Goal: Information Seeking & Learning: Learn about a topic

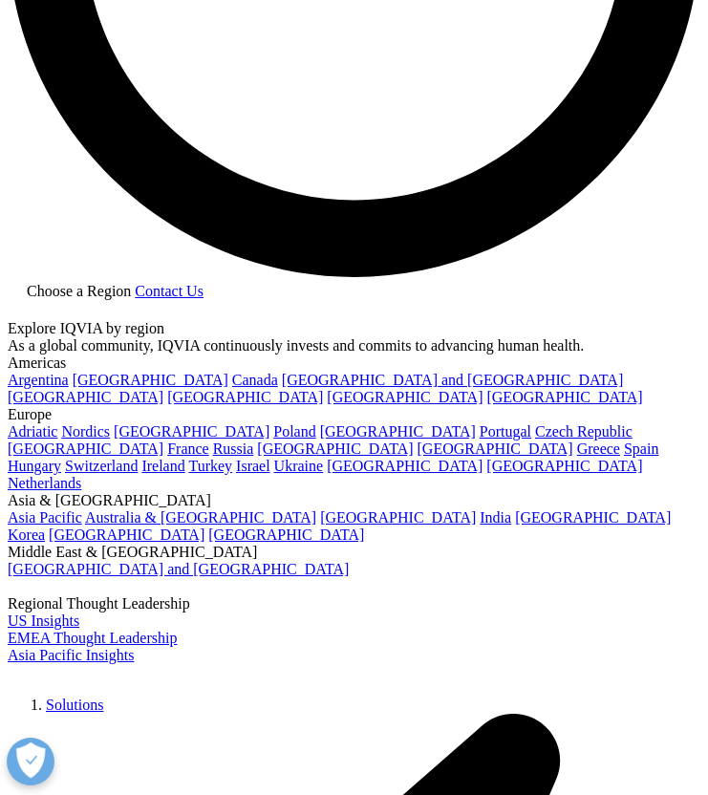
scroll to position [1749, 0]
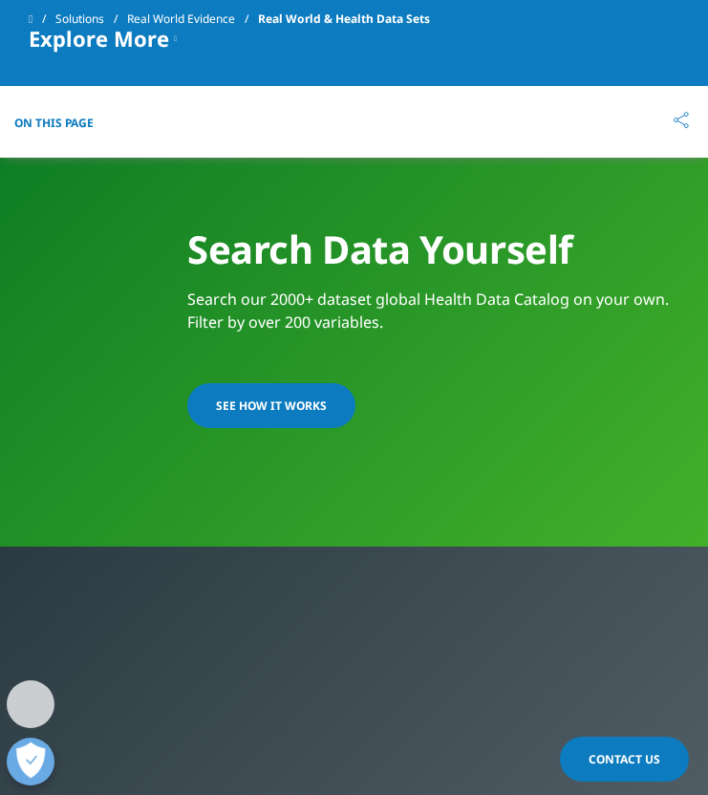
click at [284, 428] on link "SEE HOW IT WORKS" at bounding box center [271, 405] width 168 height 45
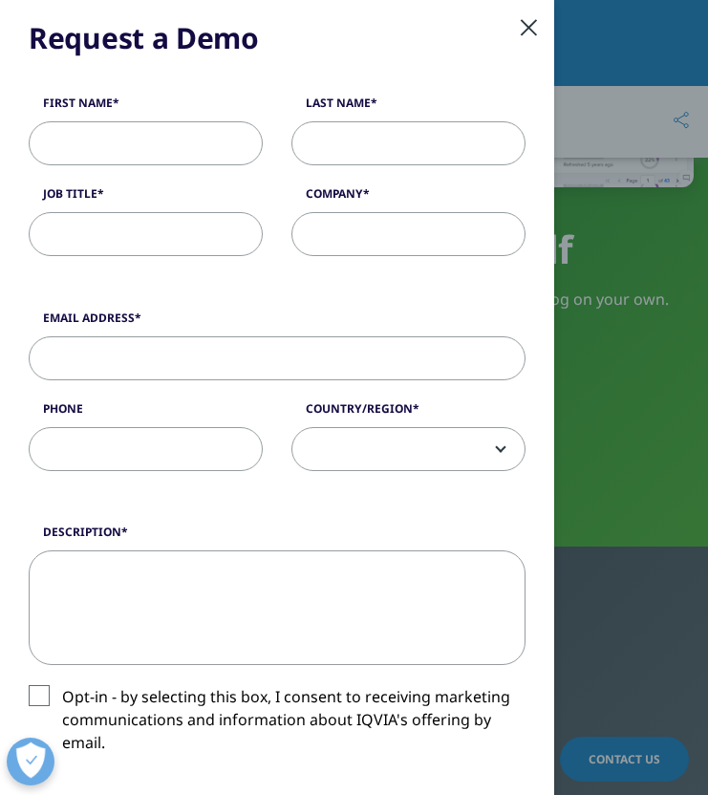
click at [517, 25] on h5 "Request a Demo" at bounding box center [277, 38] width 497 height 38
click at [527, 28] on div at bounding box center [529, 26] width 22 height 53
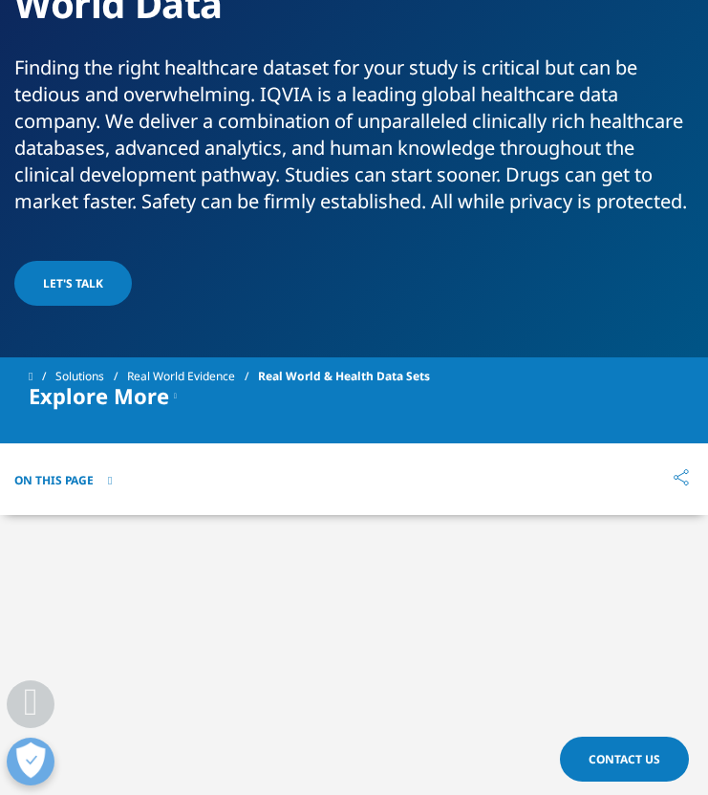
scroll to position [0, 0]
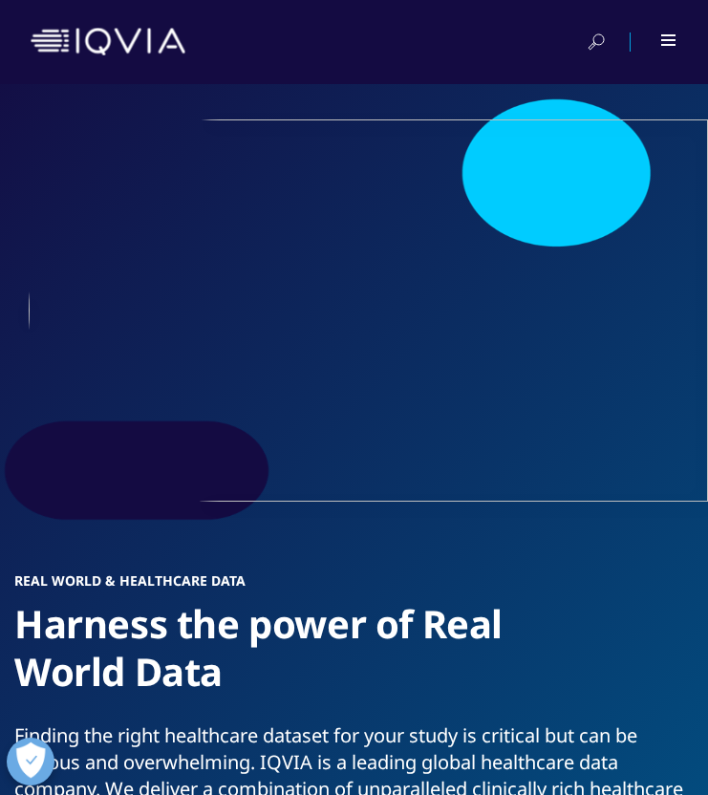
click at [677, 45] on div at bounding box center [354, 42] width 708 height 84
click at [673, 44] on span at bounding box center [668, 45] width 14 height 2
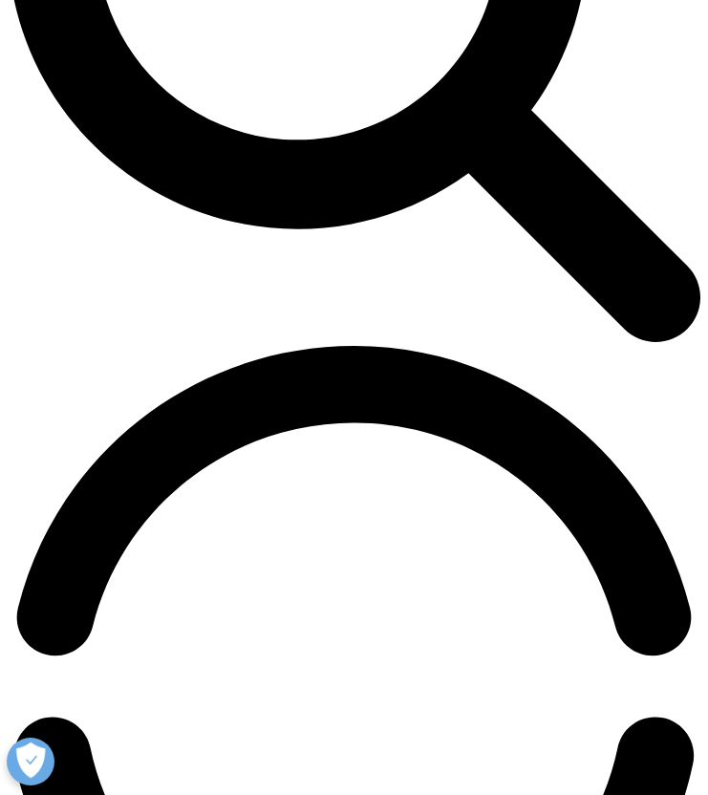
scroll to position [1074, 0]
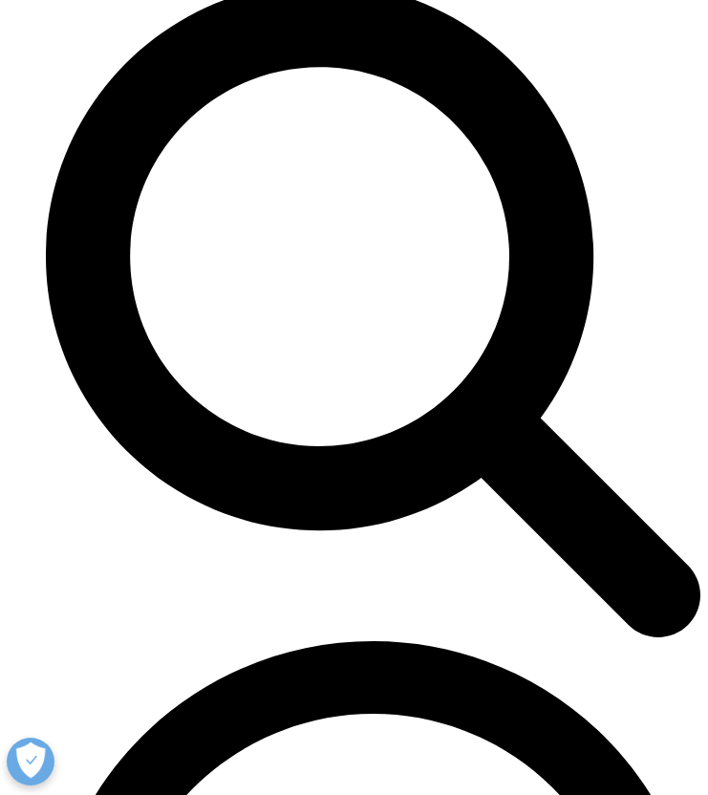
scroll to position [4023, 0]
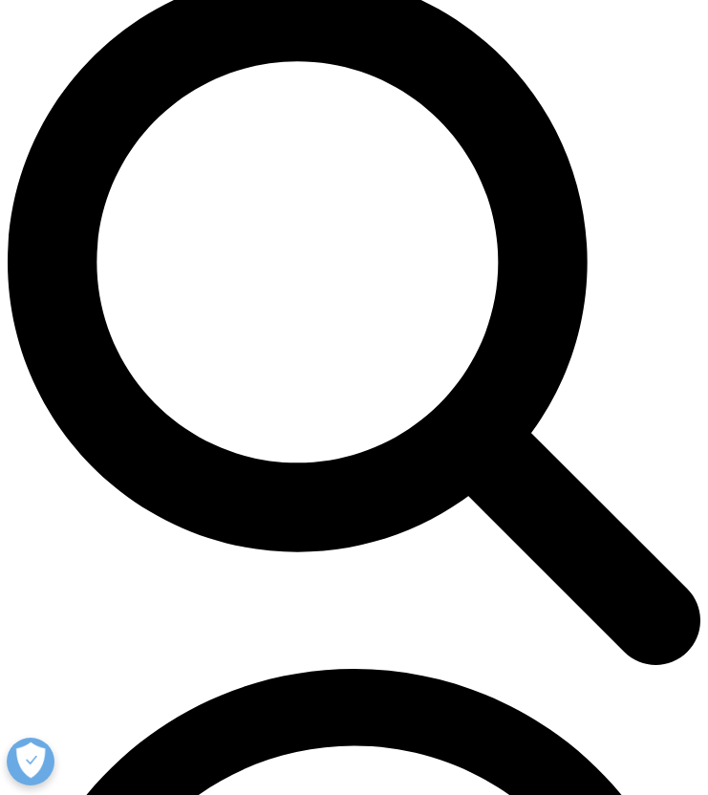
scroll to position [795, 0]
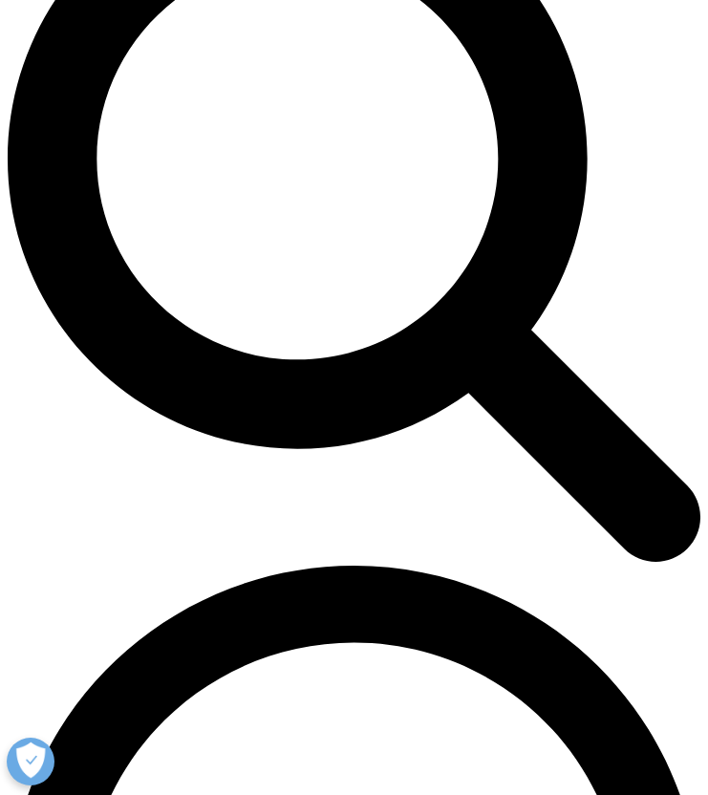
scroll to position [863, 0]
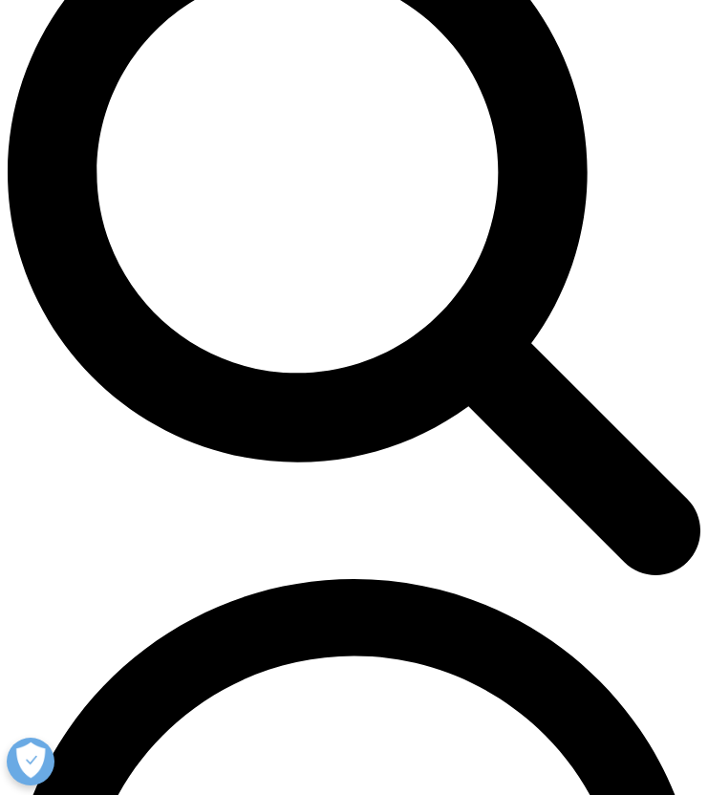
scroll to position [843, 0]
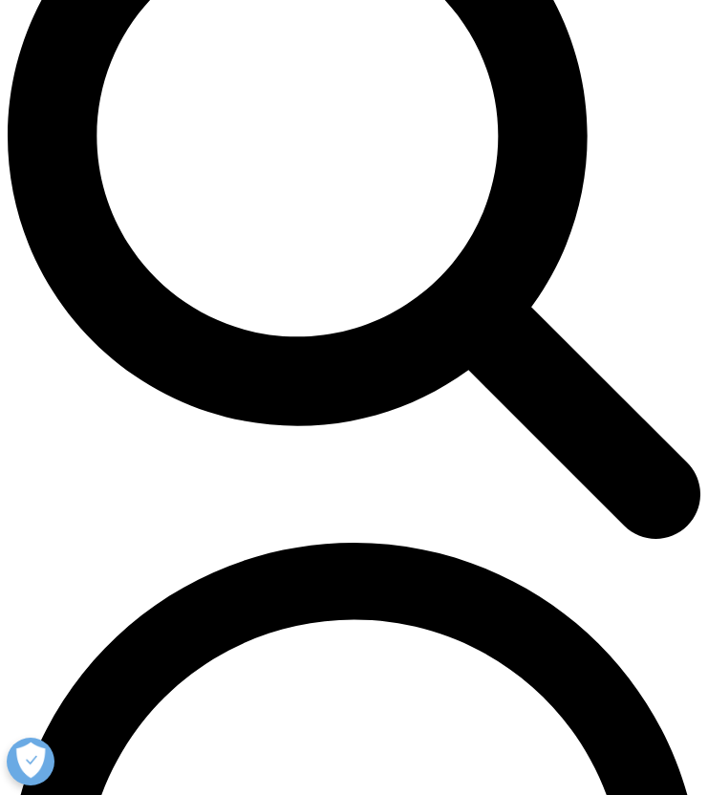
scroll to position [881, 0]
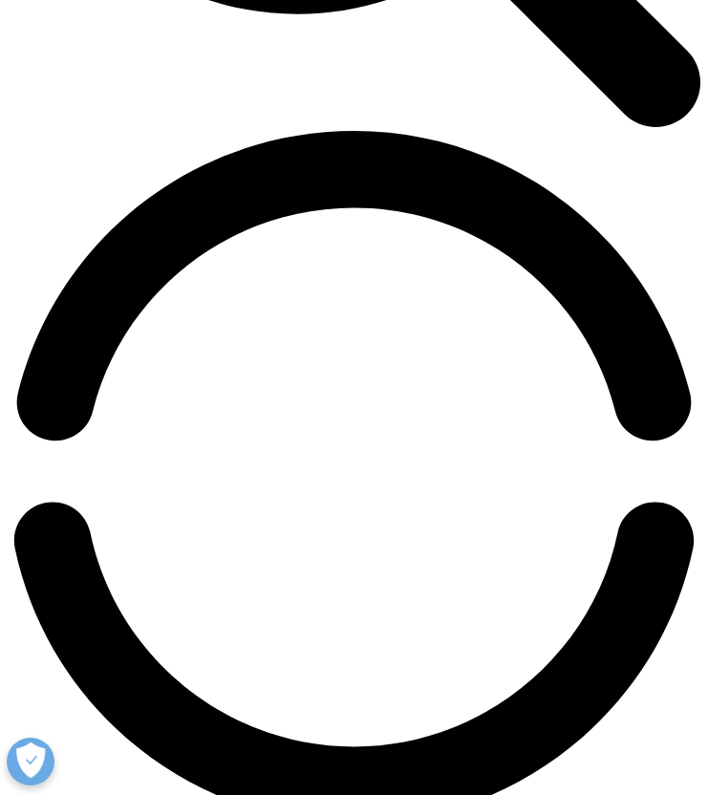
scroll to position [1325, 0]
